Goal: Find specific page/section: Find specific page/section

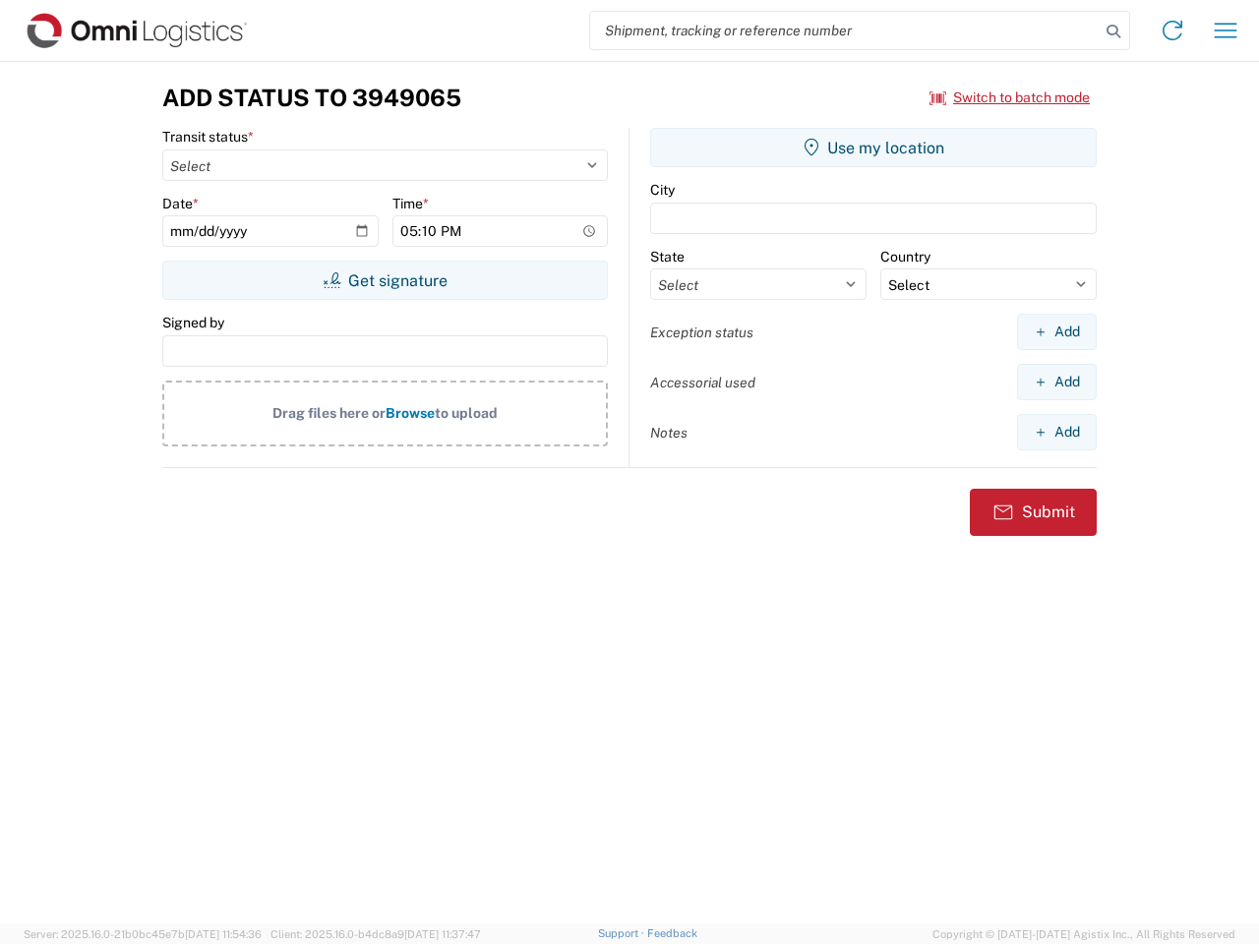
click at [845, 30] on input "search" at bounding box center [845, 30] width 510 height 37
click at [1114, 31] on icon at bounding box center [1114, 32] width 28 height 28
click at [1173, 30] on icon at bounding box center [1172, 30] width 31 height 31
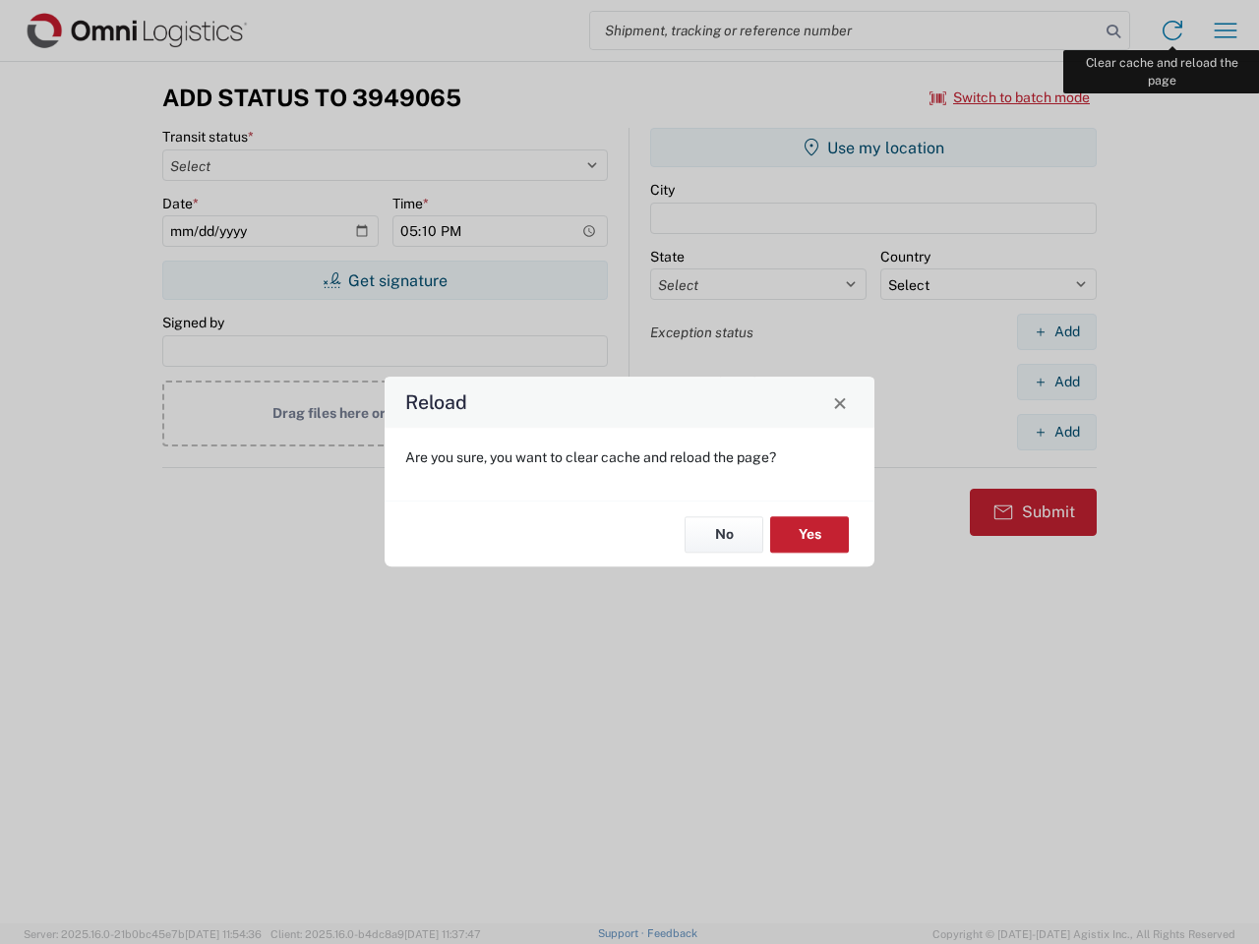
click at [1226, 30] on div "Reload Are you sure, you want to clear cache and reload the page? No Yes" at bounding box center [629, 472] width 1259 height 944
click at [1010, 97] on div "Reload Are you sure, you want to clear cache and reload the page? No Yes" at bounding box center [629, 472] width 1259 height 944
click at [385, 280] on div "Reload Are you sure, you want to clear cache and reload the page? No Yes" at bounding box center [629, 472] width 1259 height 944
click at [874, 148] on div "Reload Are you sure, you want to clear cache and reload the page? No Yes" at bounding box center [629, 472] width 1259 height 944
click at [1057, 332] on div "Reload Are you sure, you want to clear cache and reload the page? No Yes" at bounding box center [629, 472] width 1259 height 944
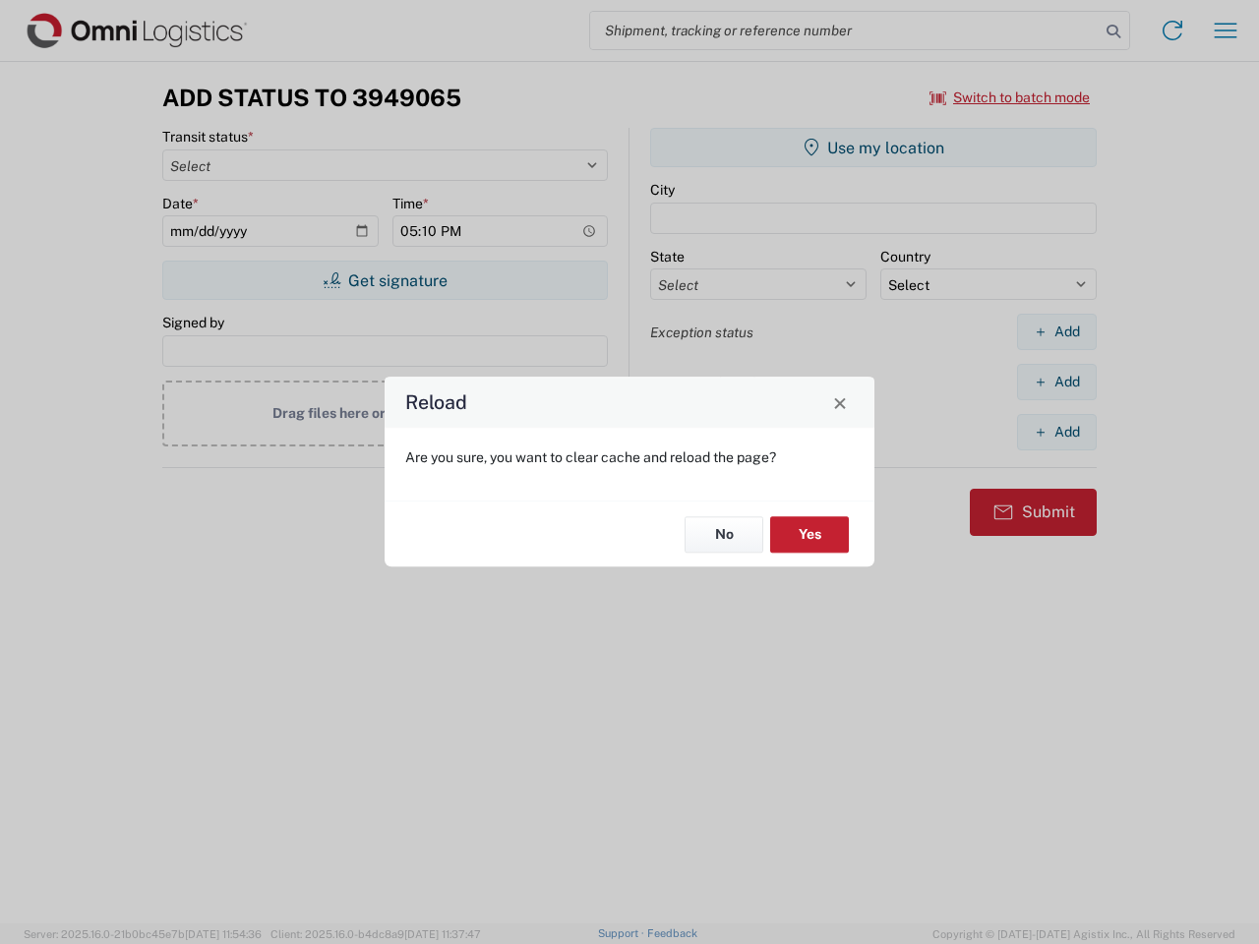
click at [1057, 382] on div "Reload Are you sure, you want to clear cache and reload the page? No Yes" at bounding box center [629, 472] width 1259 height 944
click at [1057, 432] on div "Reload Are you sure, you want to clear cache and reload the page? No Yes" at bounding box center [629, 472] width 1259 height 944
